Goal: Check status: Check status

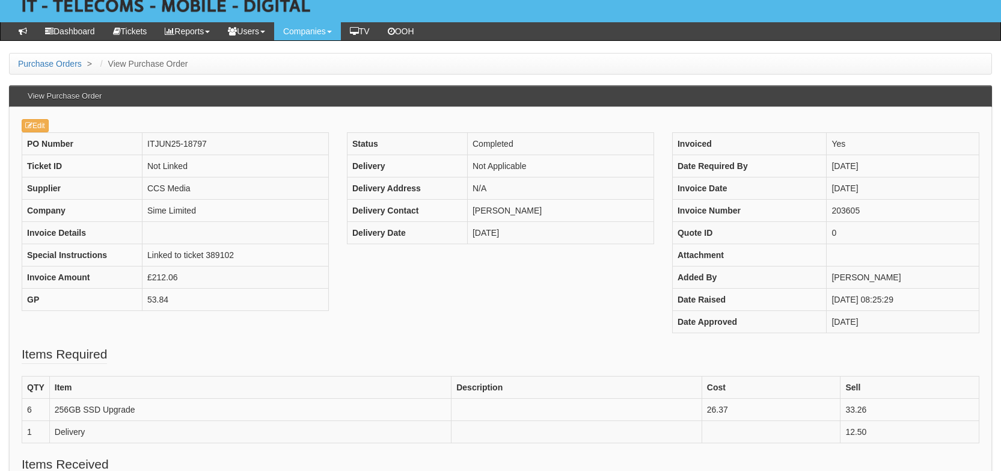
scroll to position [63, 0]
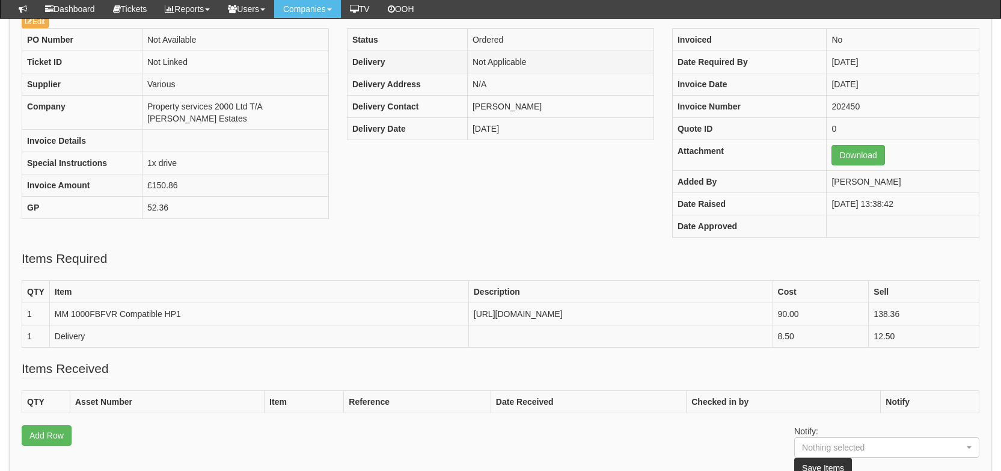
scroll to position [98, 0]
